Goal: Task Accomplishment & Management: Manage account settings

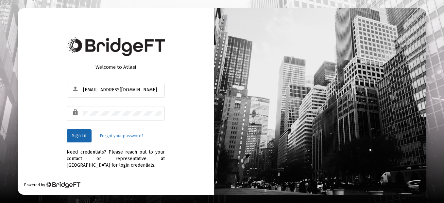
click at [82, 135] on span "Sign In" at bounding box center [79, 136] width 14 height 6
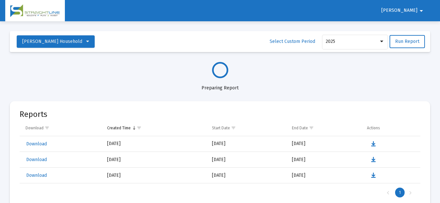
select select "View all"
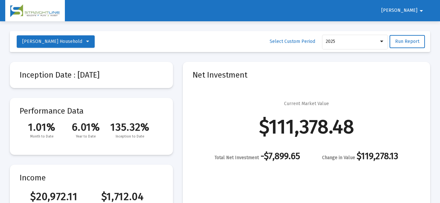
click at [417, 11] on mat-icon "arrow_drop_down" at bounding box center [421, 10] width 8 height 13
click at [422, 27] on button "Logout" at bounding box center [418, 28] width 37 height 16
